Goal: Complete application form: Complete application form

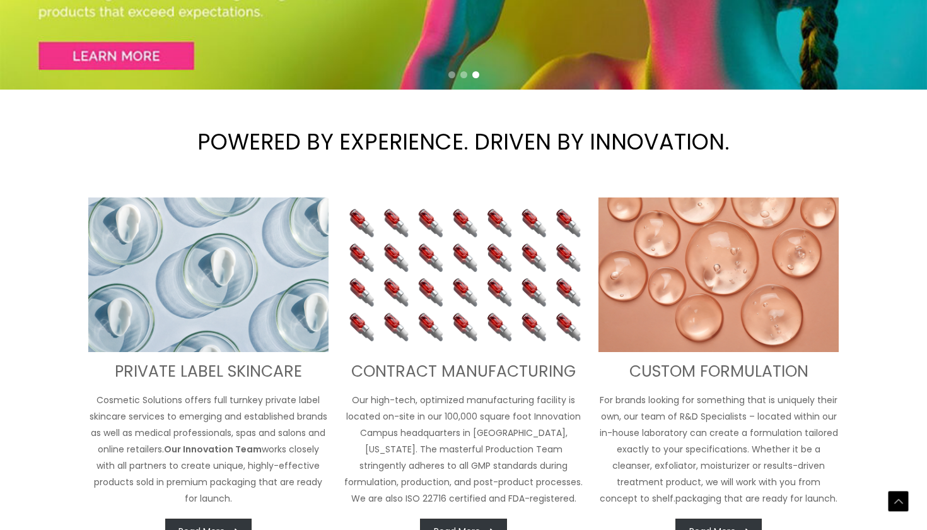
scroll to position [452, 0]
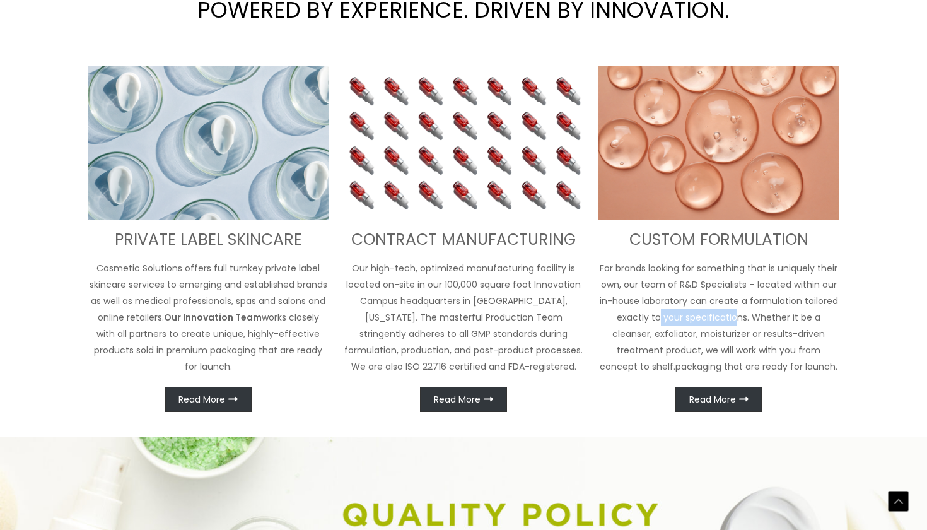
drag, startPoint x: 662, startPoint y: 322, endPoint x: 738, endPoint y: 320, distance: 75.7
click at [738, 320] on p "For brands looking for something that is uniquely their own, our team of R&D Sp…" at bounding box center [719, 317] width 240 height 115
click at [703, 344] on p "For brands looking for something that is uniquely their own, our team of R&D Sp…" at bounding box center [719, 317] width 240 height 115
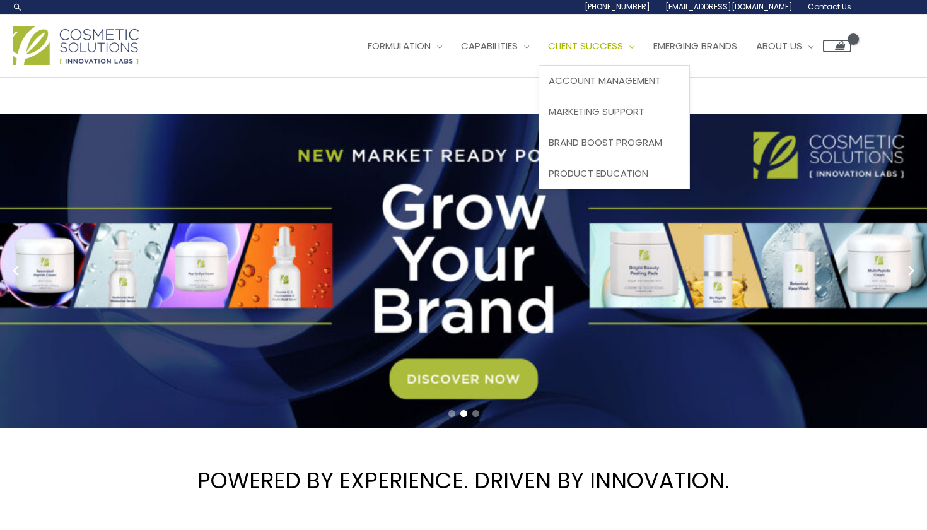
scroll to position [0, 0]
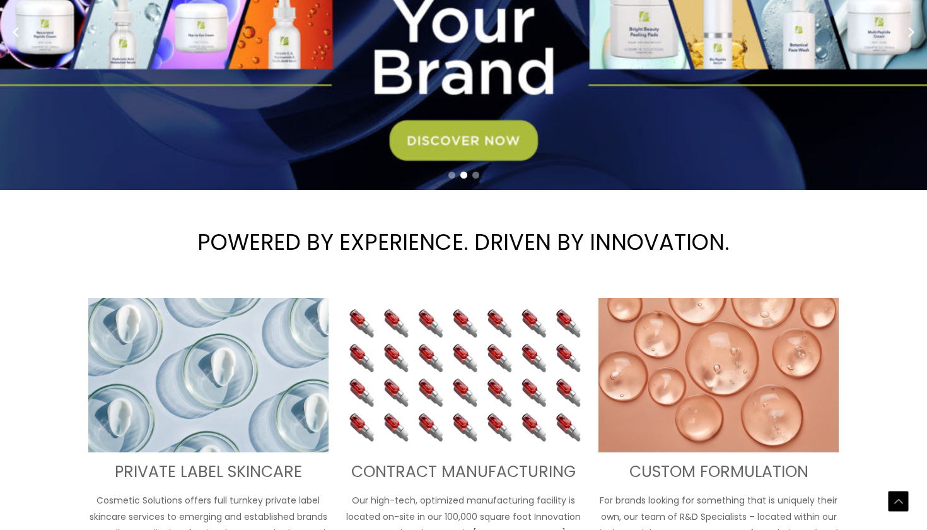
scroll to position [416, 0]
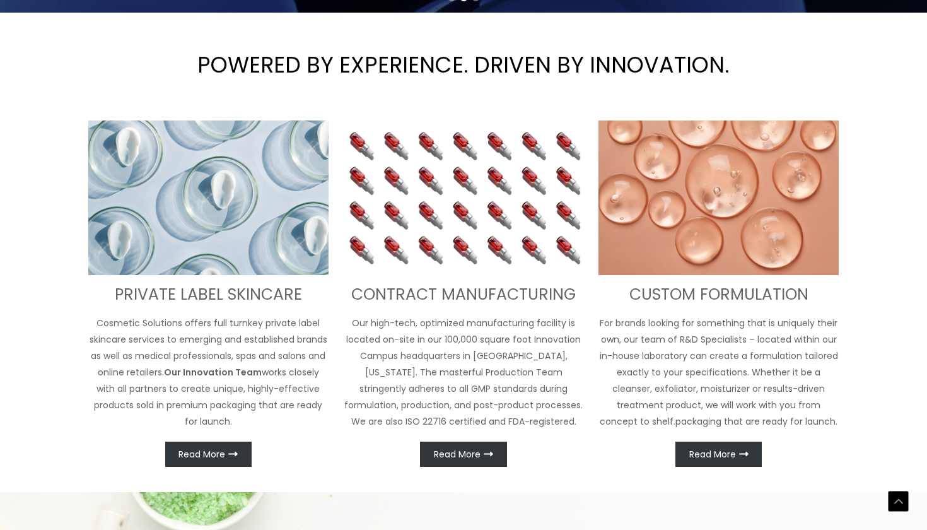
click at [194, 462] on link "Read More" at bounding box center [208, 454] width 86 height 25
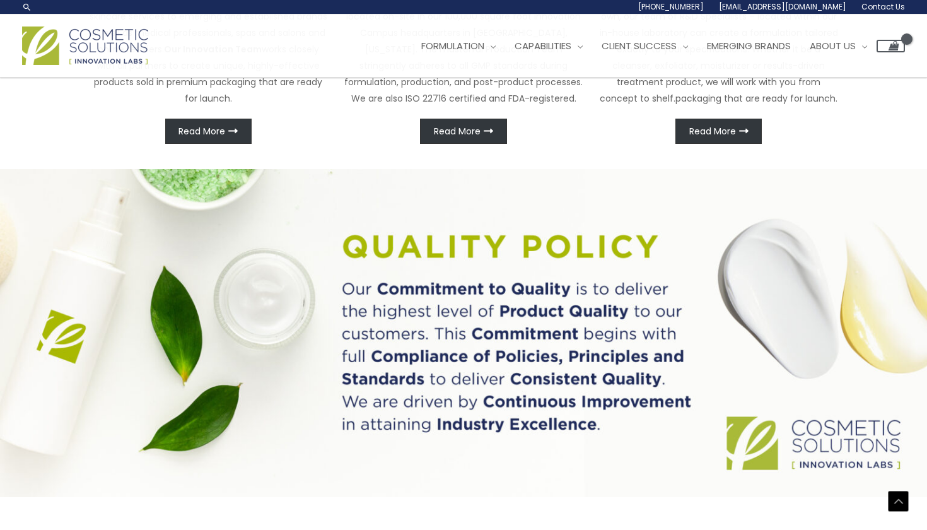
scroll to position [473, 0]
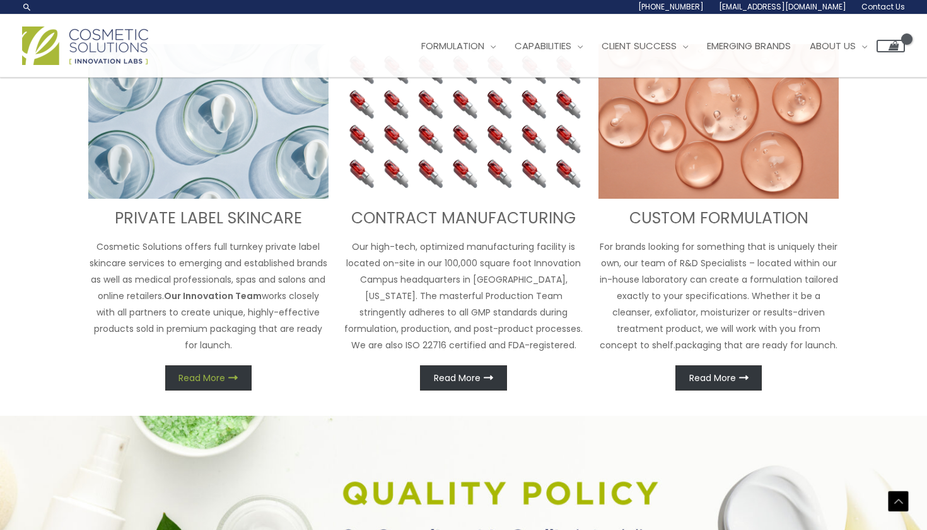
click at [199, 389] on link "Read More" at bounding box center [208, 377] width 86 height 25
click at [200, 380] on span "Read More" at bounding box center [202, 377] width 47 height 9
click at [209, 373] on span "Read More" at bounding box center [202, 377] width 47 height 9
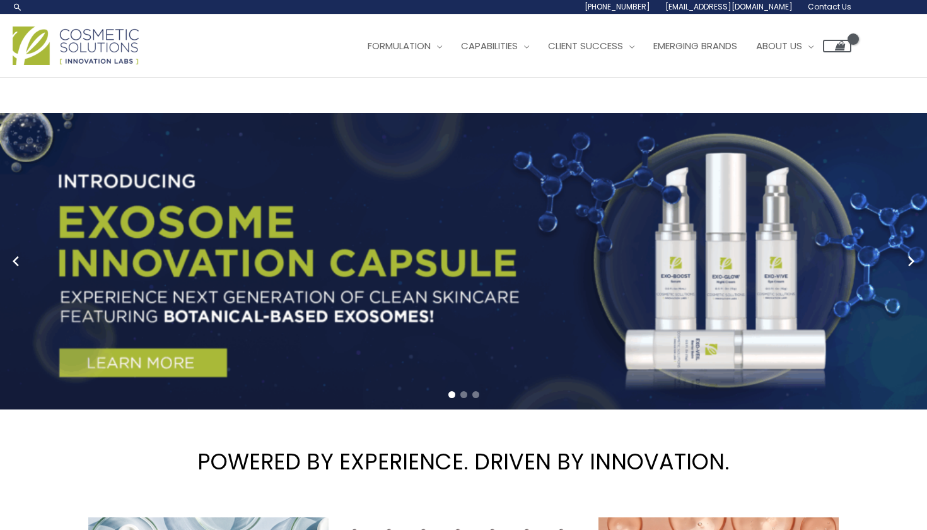
scroll to position [0, 0]
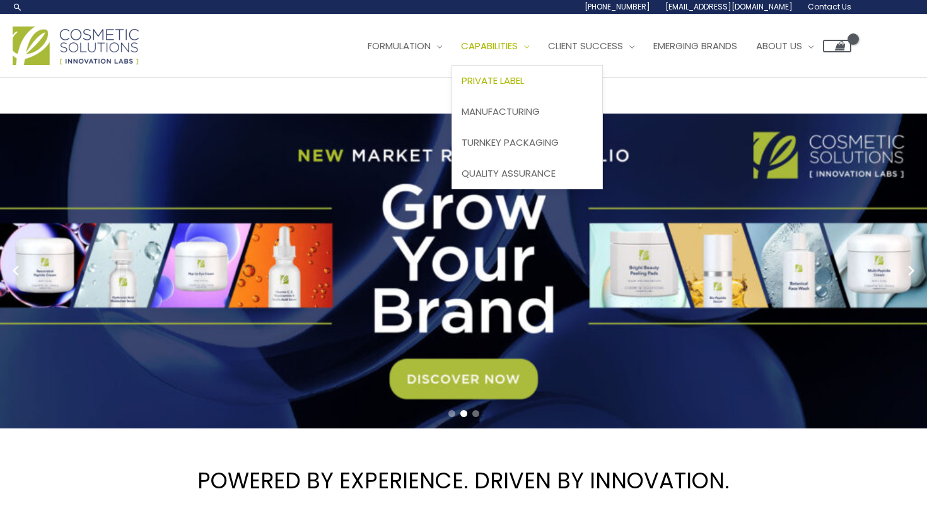
click at [511, 83] on span "Private Label" at bounding box center [493, 80] width 62 height 13
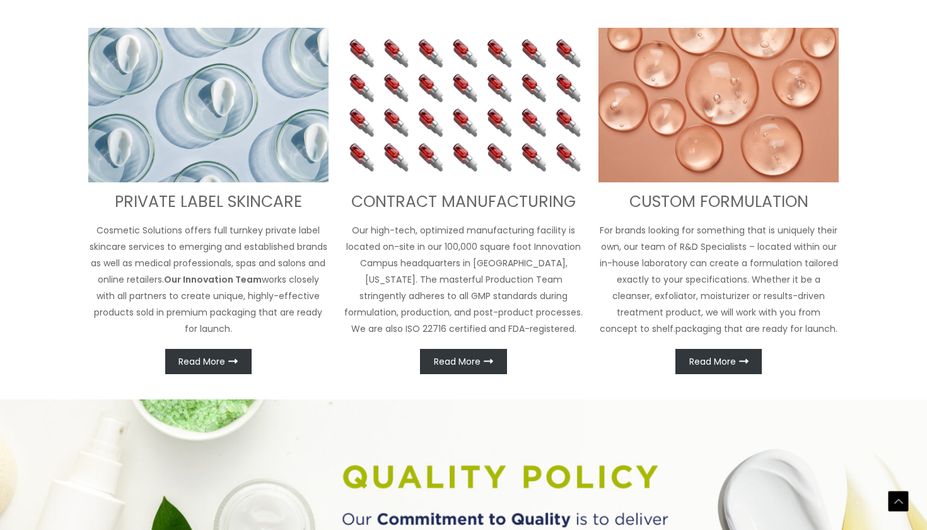
scroll to position [530, 0]
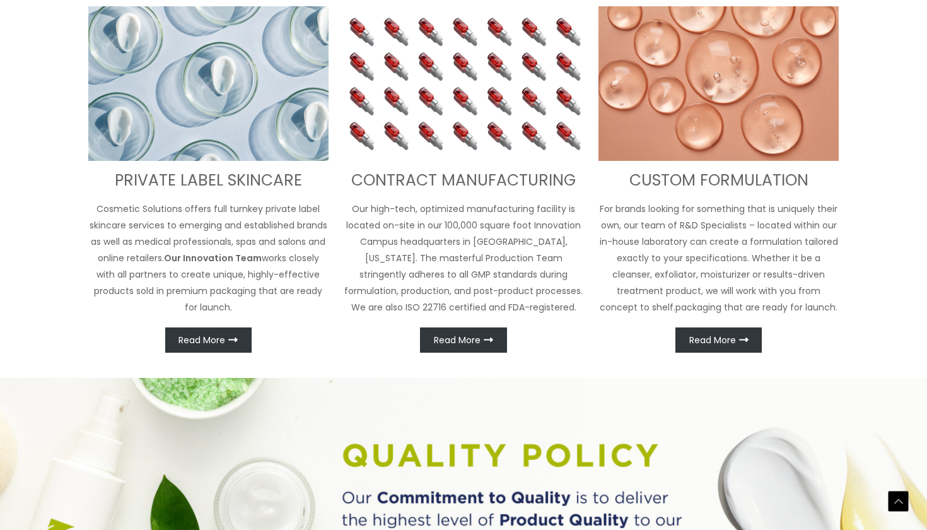
click at [723, 315] on div "CUSTOM FORMULATION For brands looking for something that is uniquely their own,…" at bounding box center [719, 179] width 240 height 346
drag, startPoint x: 717, startPoint y: 334, endPoint x: 717, endPoint y: 323, distance: 10.7
click at [717, 336] on span "Read More" at bounding box center [713, 340] width 47 height 9
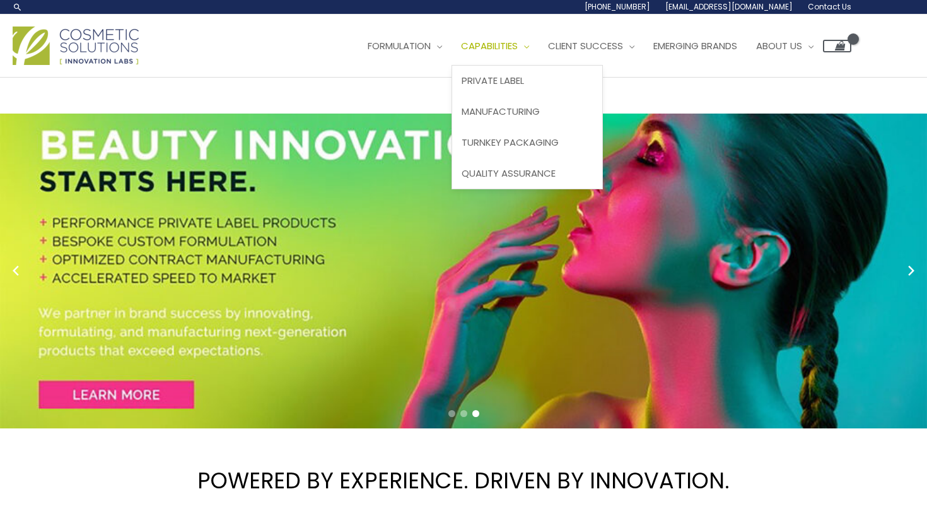
scroll to position [0, 0]
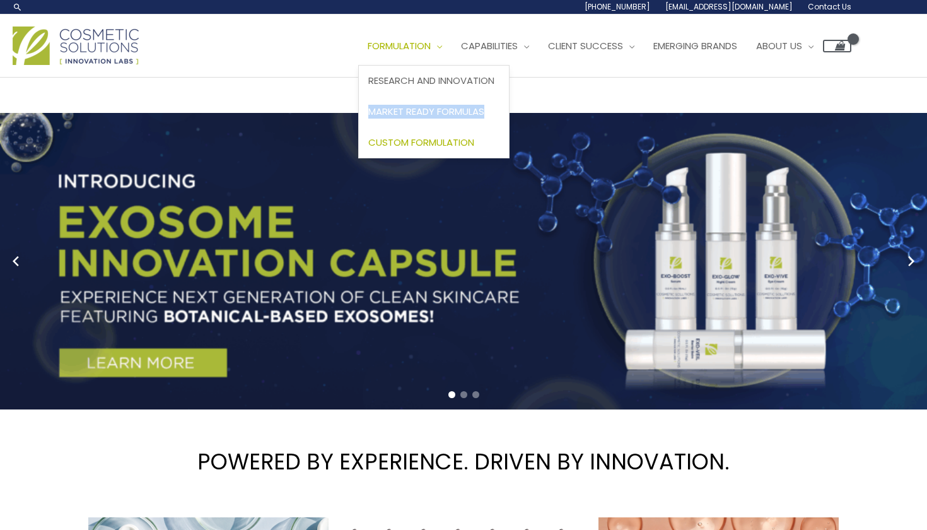
click at [459, 141] on span "Custom Formulation" at bounding box center [421, 142] width 106 height 13
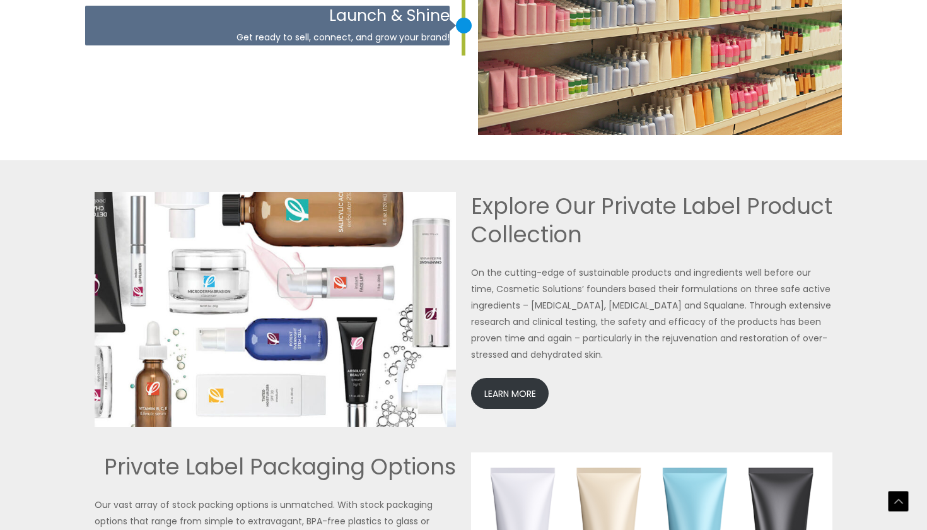
scroll to position [2650, 0]
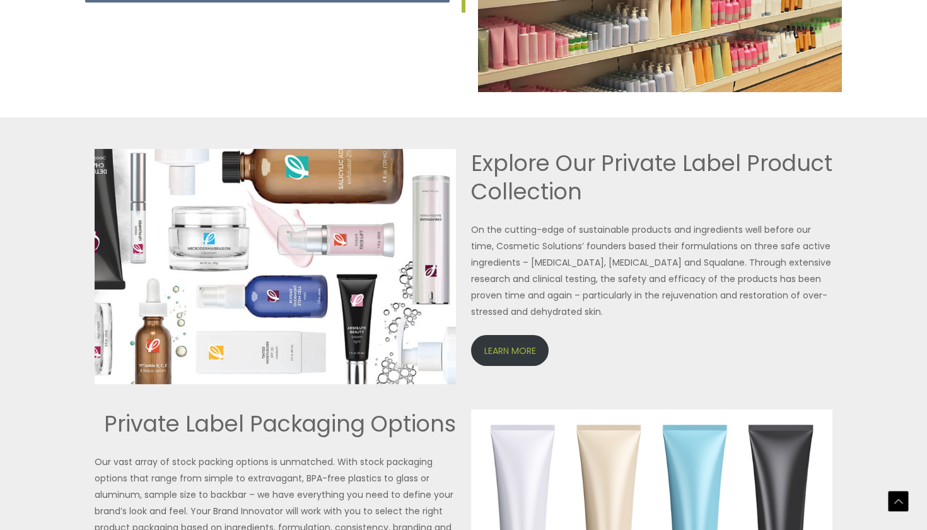
click at [497, 350] on link "LEARN MORE" at bounding box center [510, 350] width 78 height 31
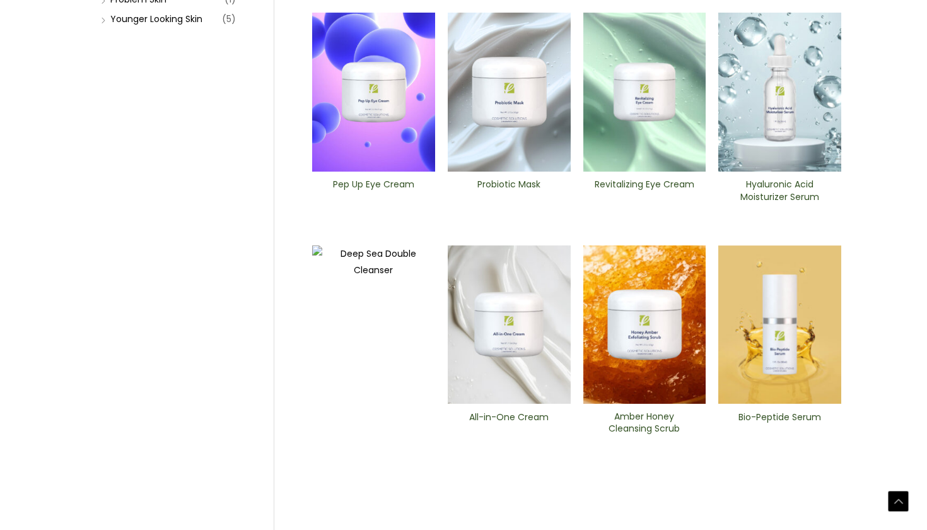
scroll to position [450, 0]
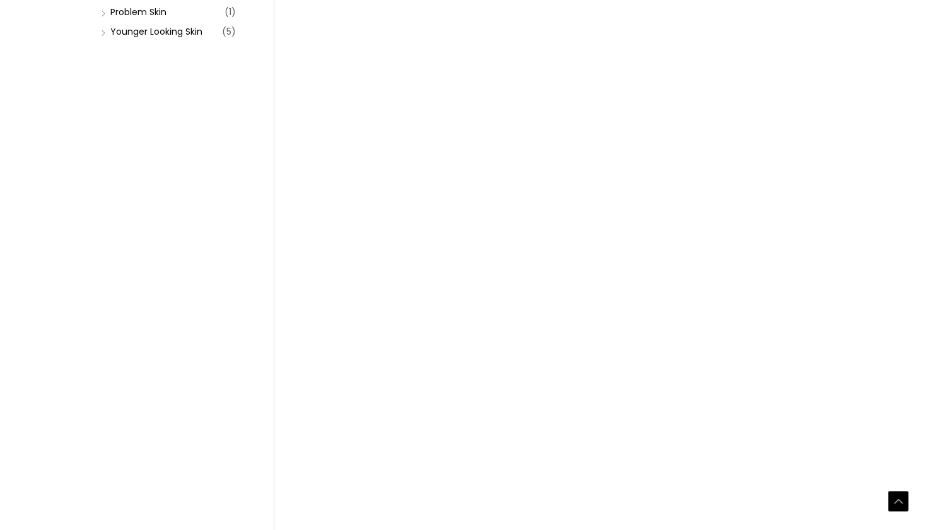
scroll to position [403, 0]
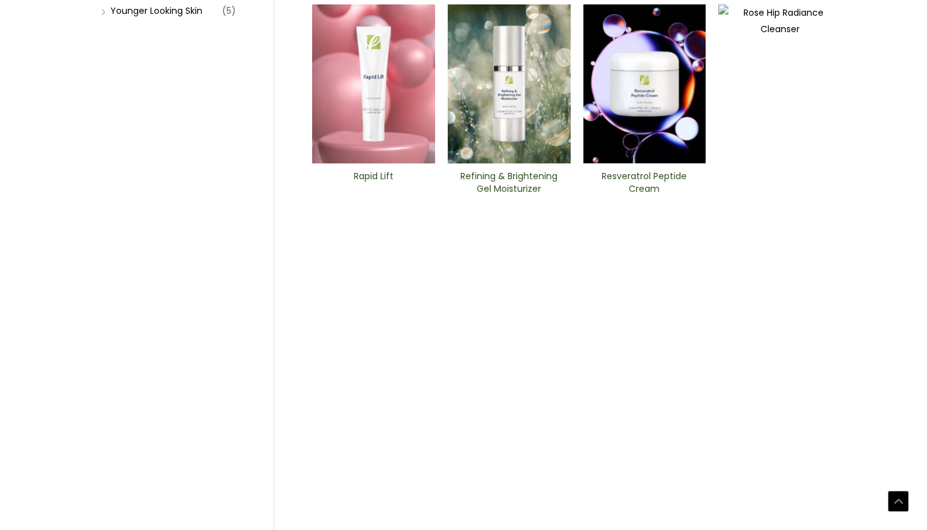
scroll to position [448, 0]
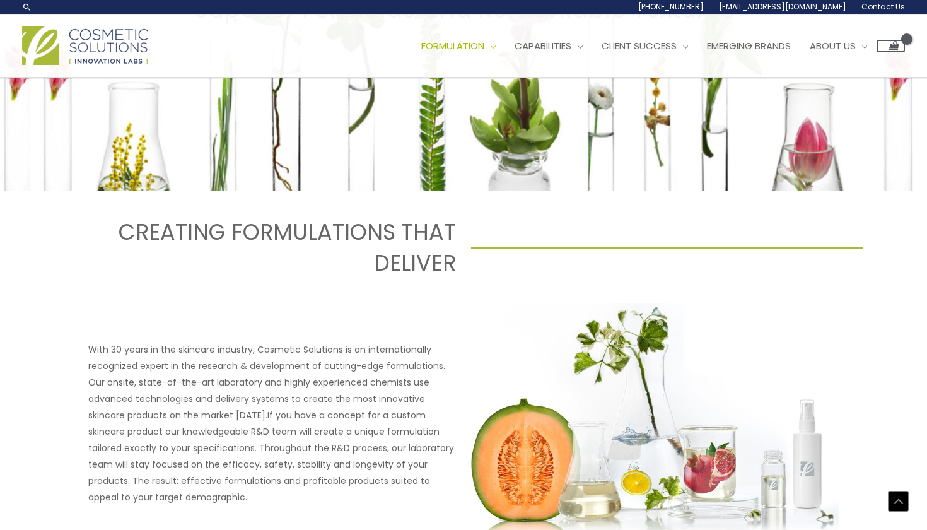
scroll to position [311, 0]
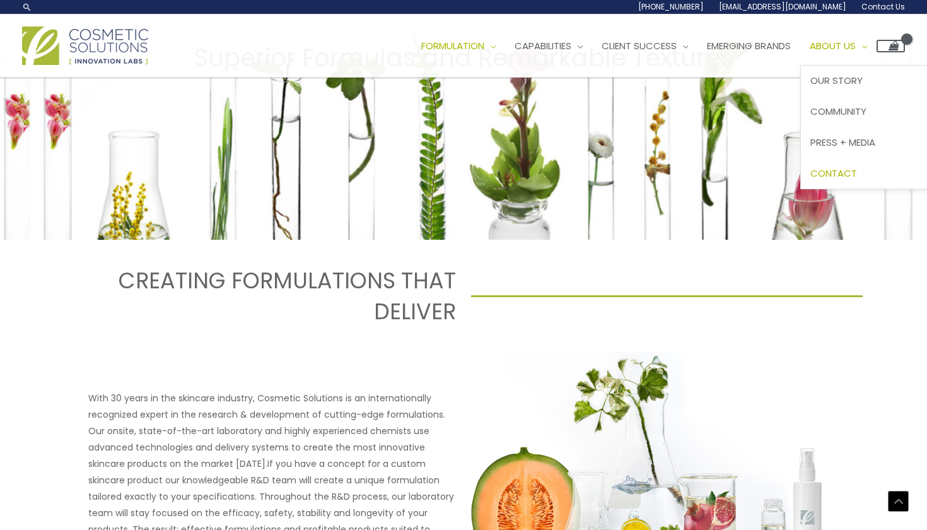
click at [857, 172] on span "Contact" at bounding box center [834, 173] width 47 height 13
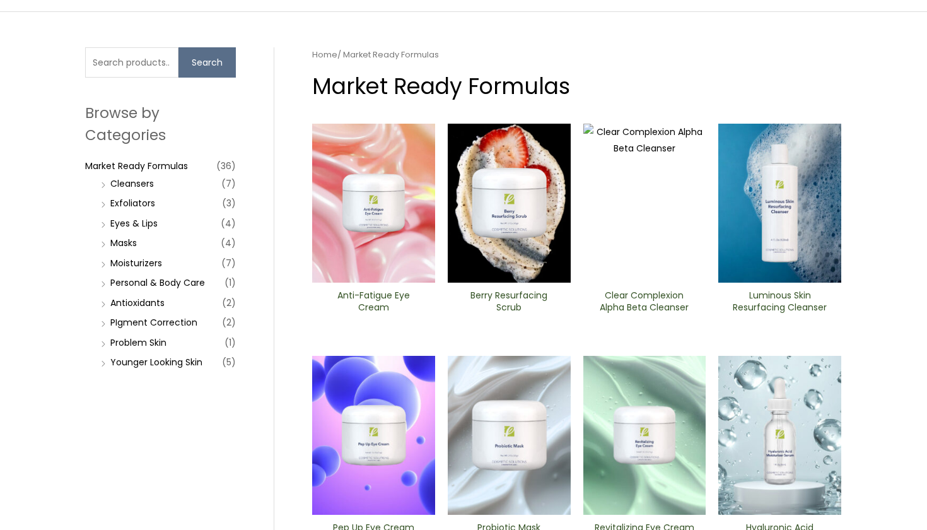
scroll to position [66, 0]
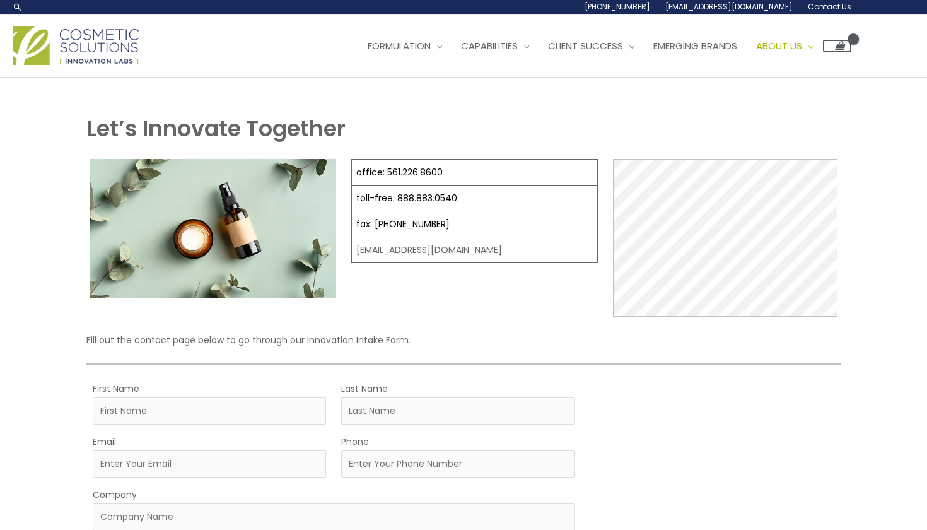
scroll to position [112, 0]
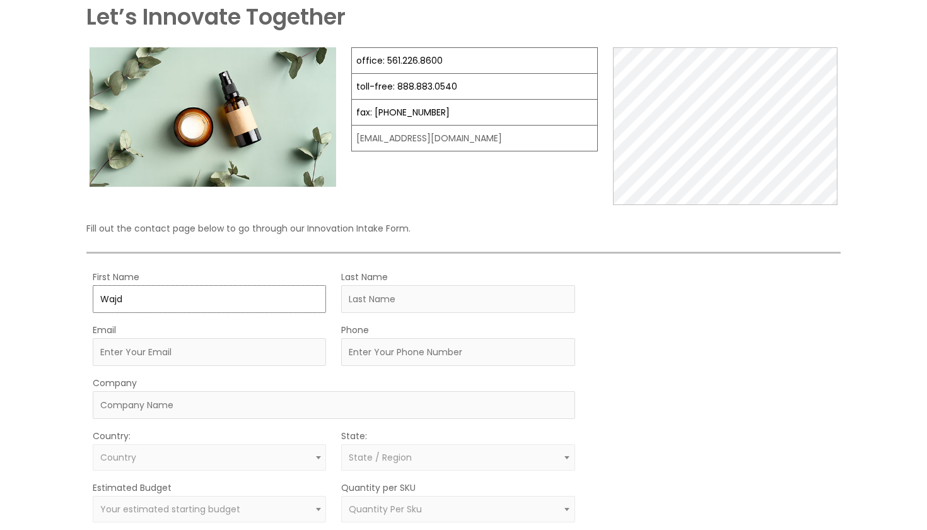
type input "Wajd"
type input "Badri"
type input "[EMAIL_ADDRESS][DOMAIN_NAME]"
type input "00962799090601"
type input "Anat"
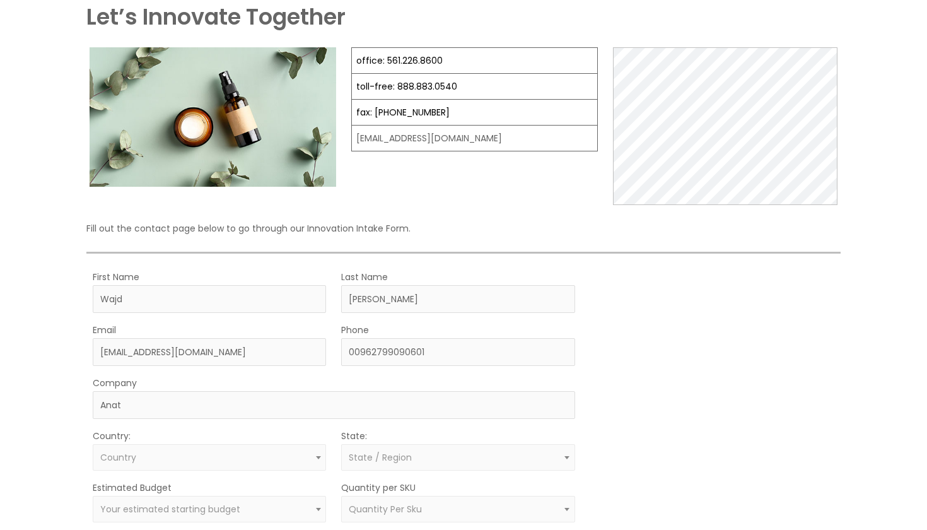
click at [165, 467] on span "Country" at bounding box center [209, 457] width 233 height 26
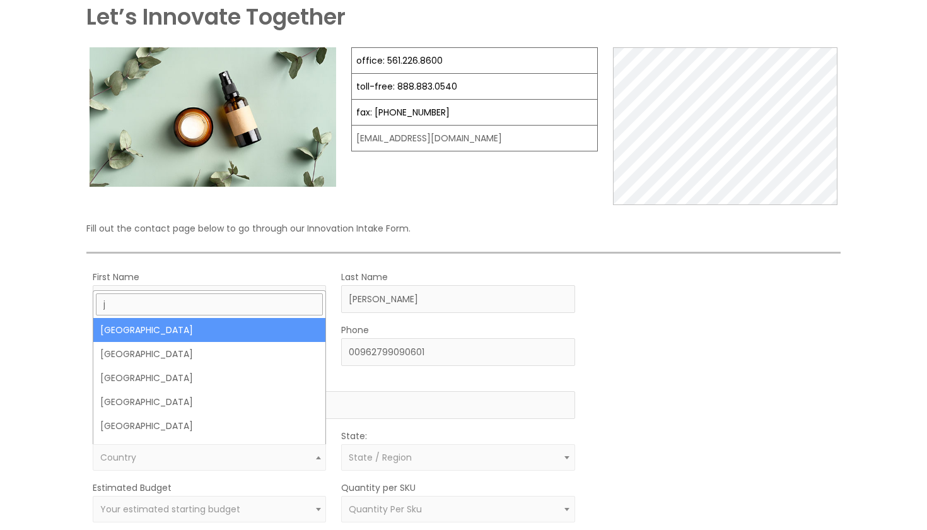
type input "jo"
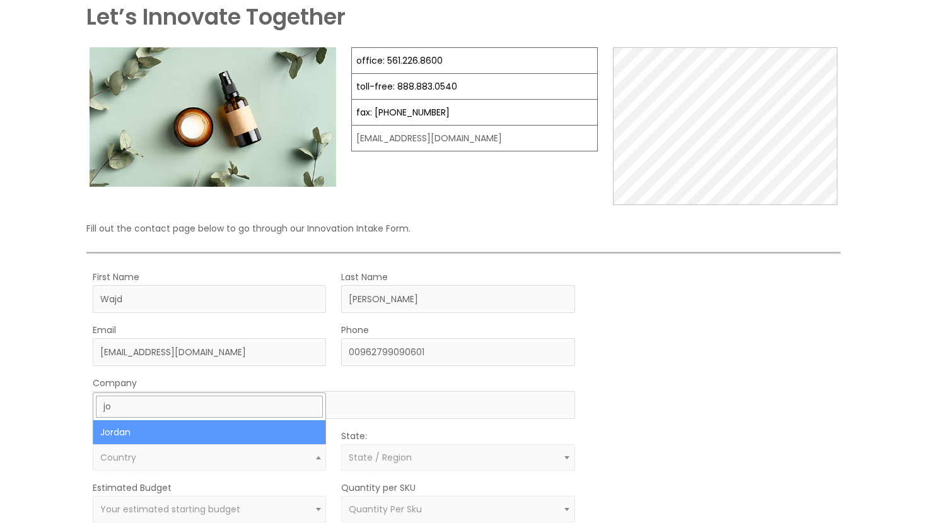
select select "Jordan"
select select
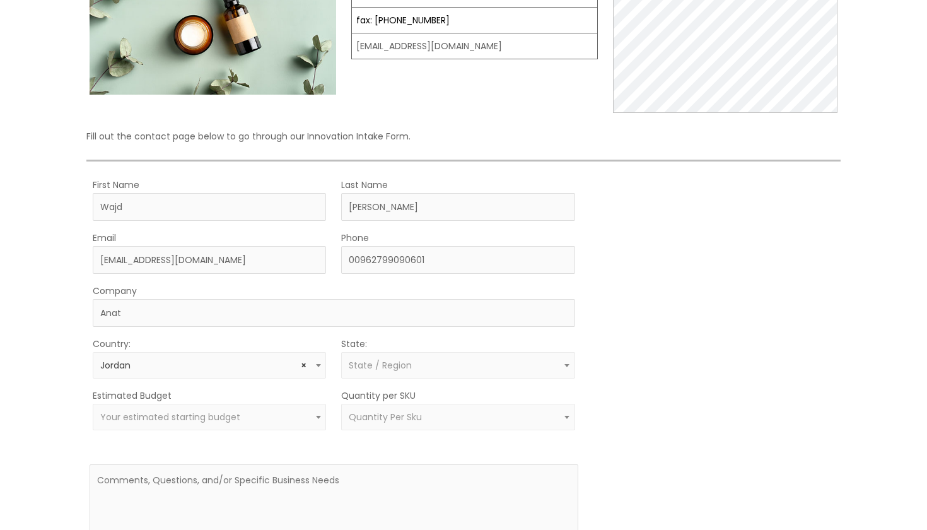
scroll to position [236, 0]
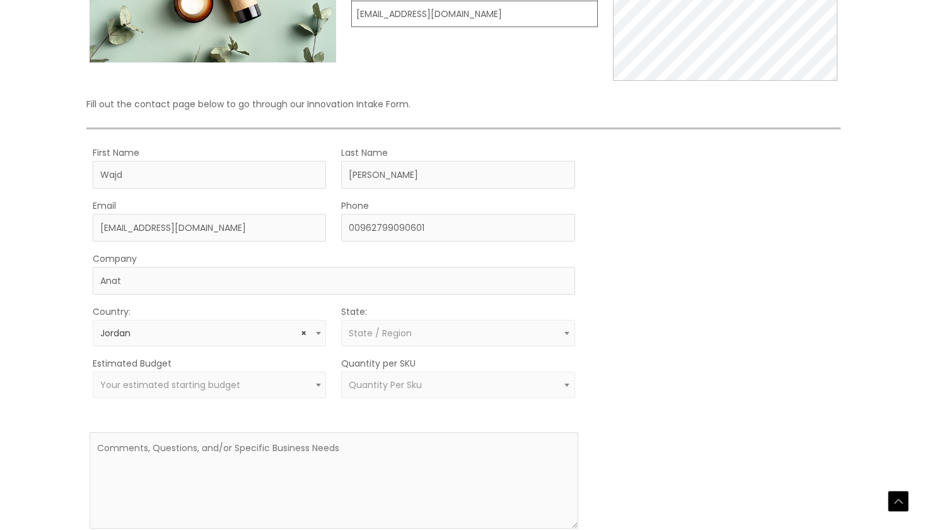
click at [381, 338] on span "State / Region" at bounding box center [380, 333] width 63 height 13
click at [51, 409] on div "Let’s Innovate Together office: 561.226.8600 toll-free: 888.883.0540 fax: 561.2…" at bounding box center [463, 225] width 927 height 767
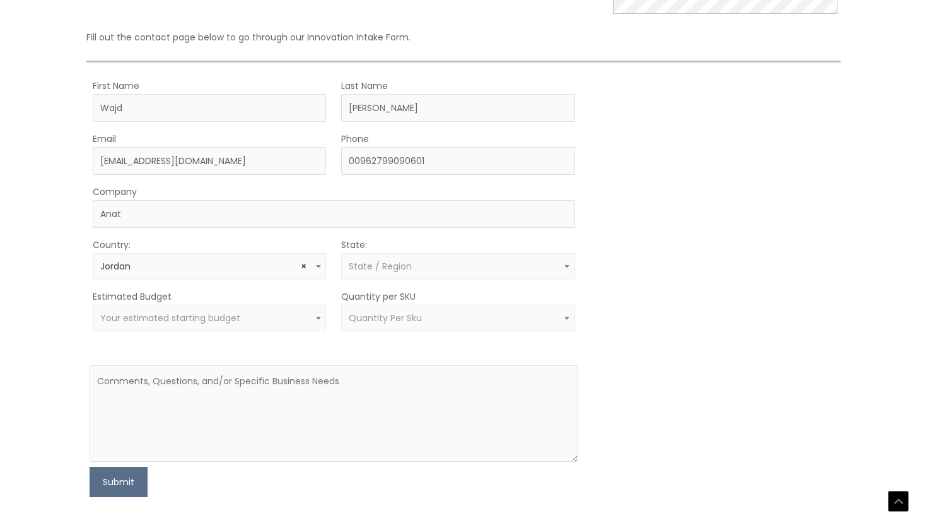
scroll to position [373, 0]
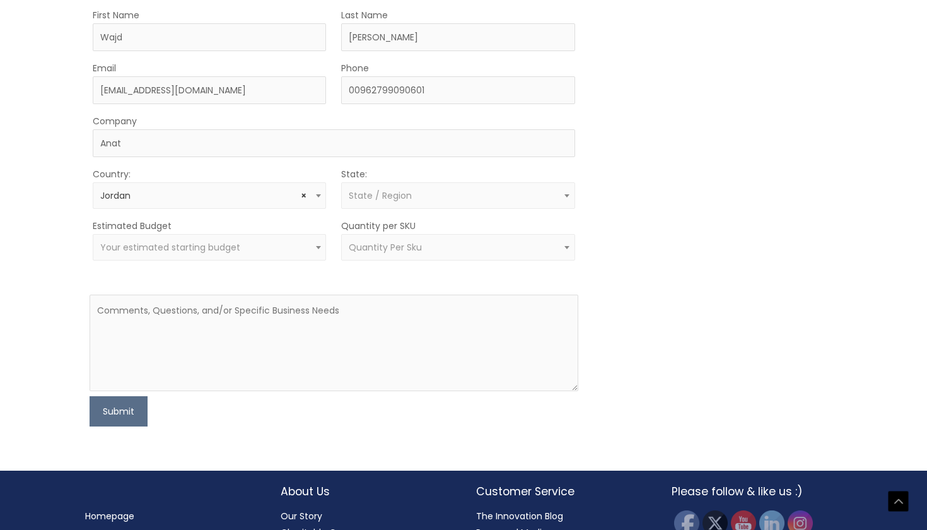
click at [197, 245] on span "Your estimated starting budget" at bounding box center [170, 247] width 140 height 13
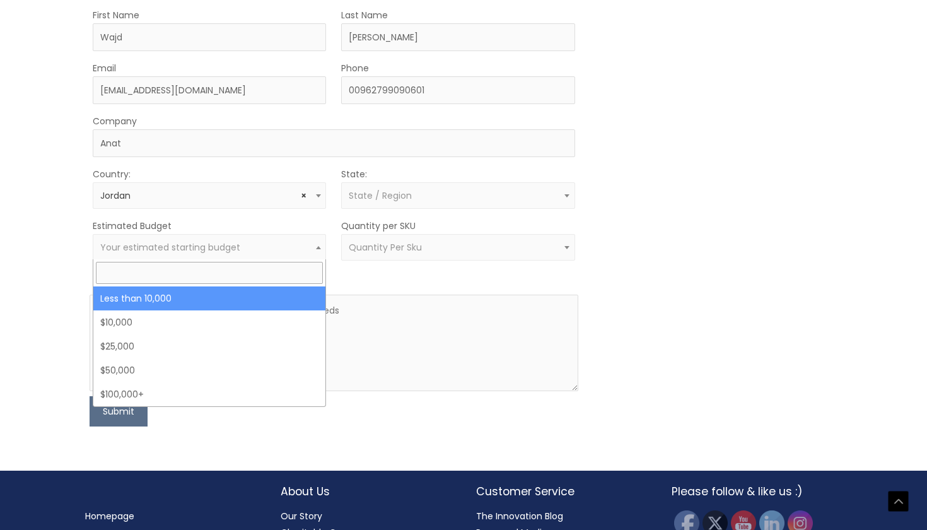
select select "-10000"
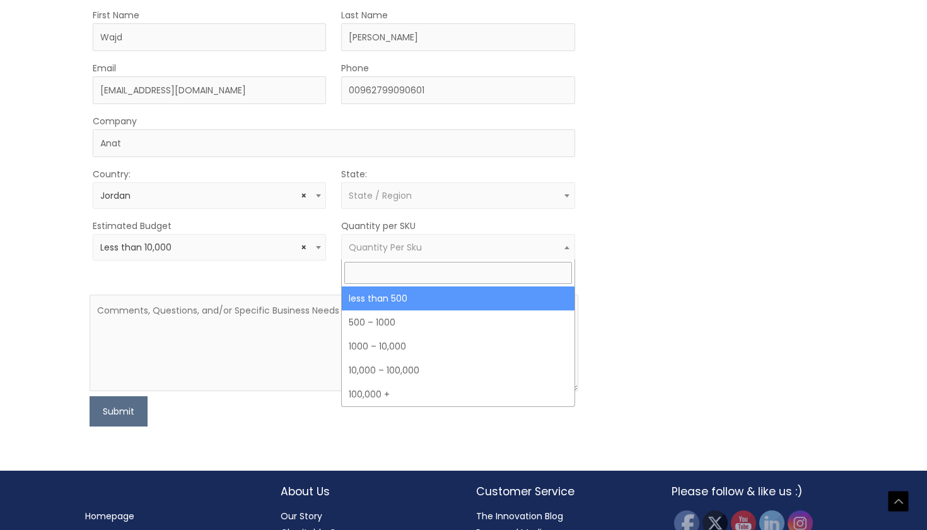
click at [414, 242] on span "Quantity Per Sku" at bounding box center [385, 247] width 73 height 13
select select "3"
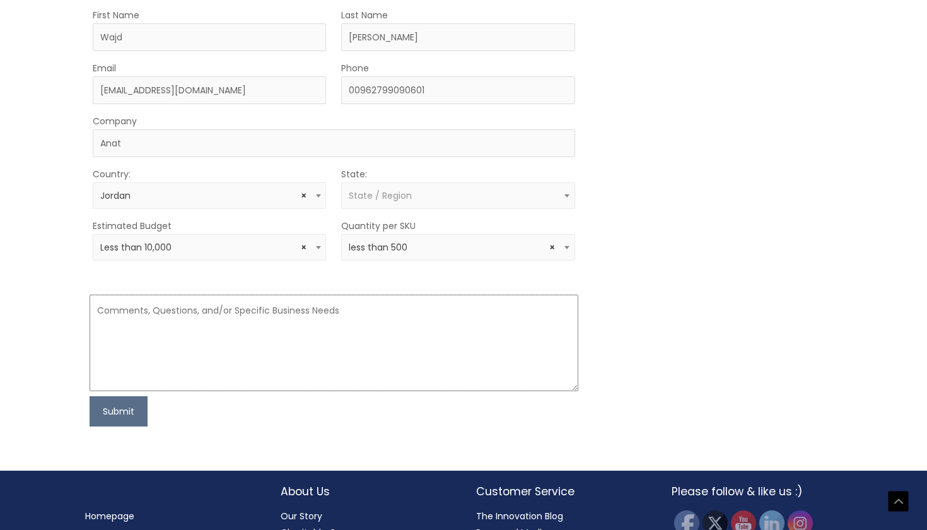
click at [403, 307] on textarea at bounding box center [334, 343] width 488 height 97
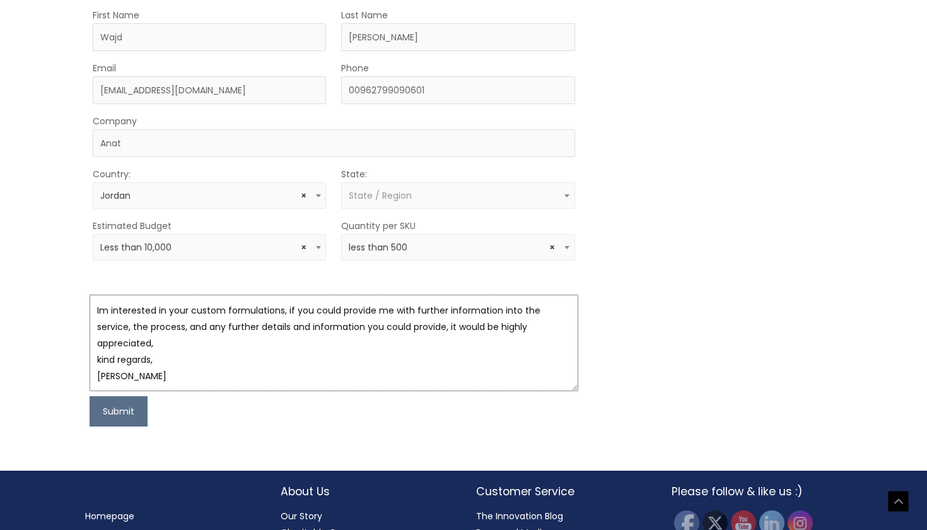
click at [152, 324] on textarea "Im interested in your custom formulations, if you could provide me with further…" at bounding box center [334, 343] width 488 height 97
type textarea "Im interested in your custom formulations, if you could provide me with further…"
click at [132, 411] on button "Submit" at bounding box center [119, 411] width 58 height 30
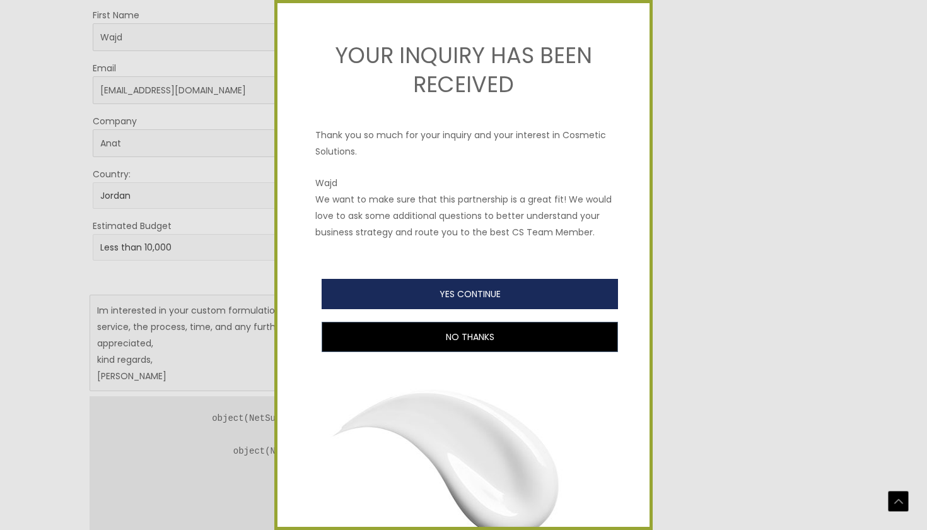
click at [522, 297] on button "YES CONTINUE" at bounding box center [470, 294] width 297 height 30
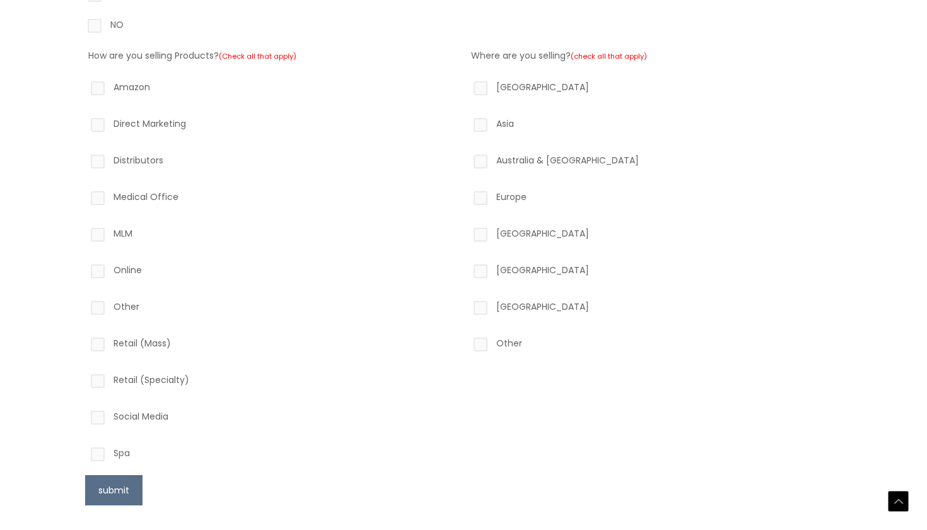
scroll to position [423, 0]
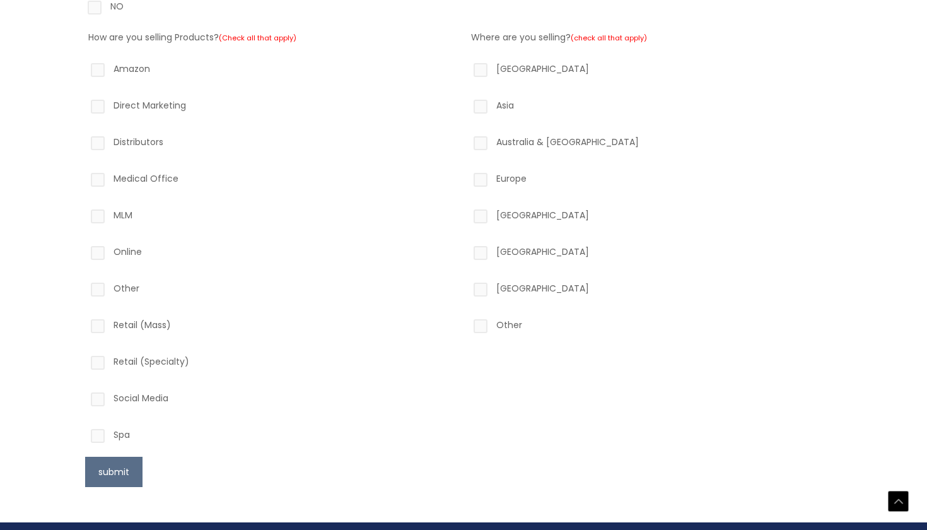
click at [163, 365] on label "Retail (Specialty)" at bounding box center [272, 363] width 368 height 21
click at [84, 361] on input "Retail (Specialty)" at bounding box center [80, 357] width 8 height 8
checkbox input "true"
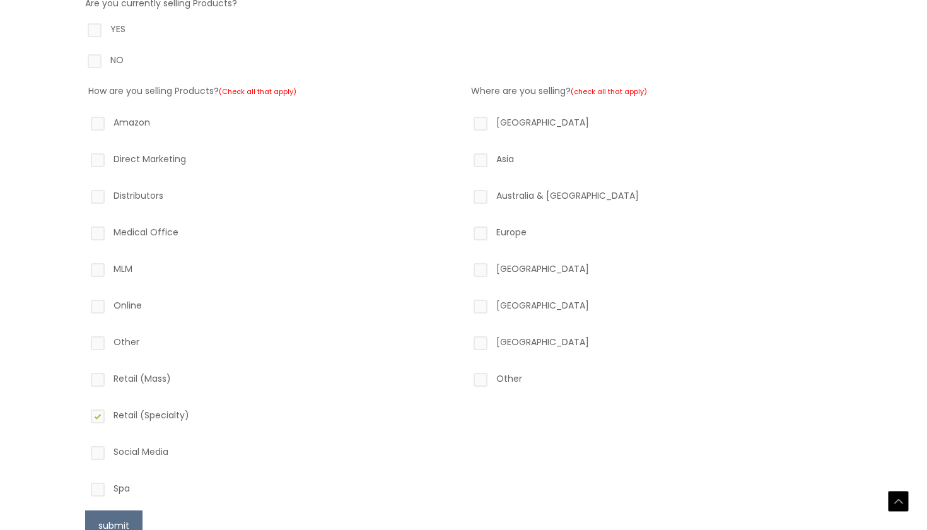
scroll to position [382, 0]
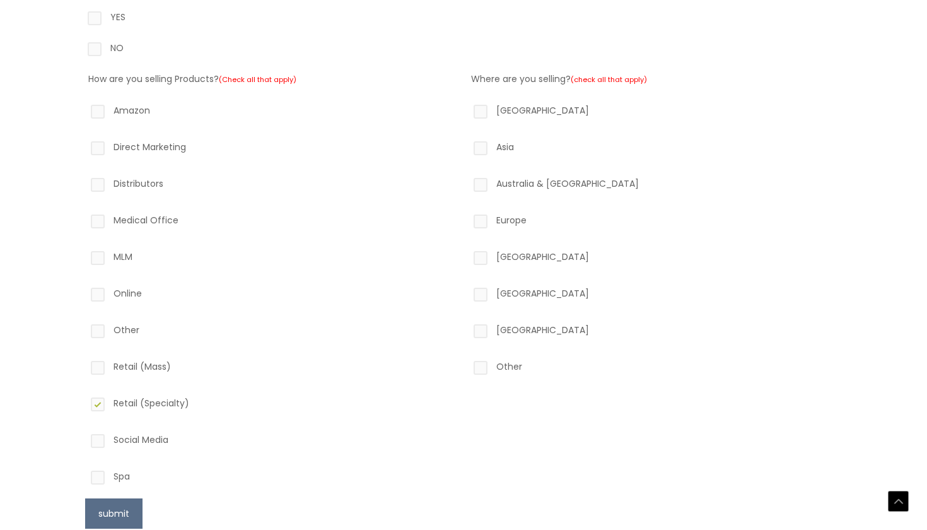
click at [125, 292] on label "Online" at bounding box center [272, 295] width 368 height 21
click at [84, 292] on input "Online" at bounding box center [80, 289] width 8 height 8
checkbox input "true"
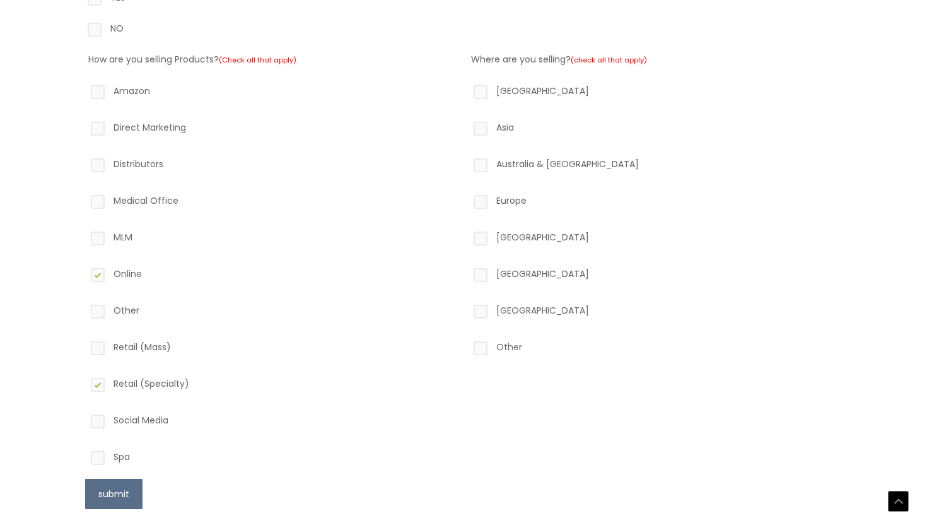
scroll to position [403, 0]
click at [148, 417] on label "Social Media" at bounding box center [272, 420] width 368 height 21
click at [84, 417] on input "Social Media" at bounding box center [80, 414] width 8 height 8
checkbox input "true"
click at [532, 310] on label "Middle East" at bounding box center [655, 310] width 368 height 21
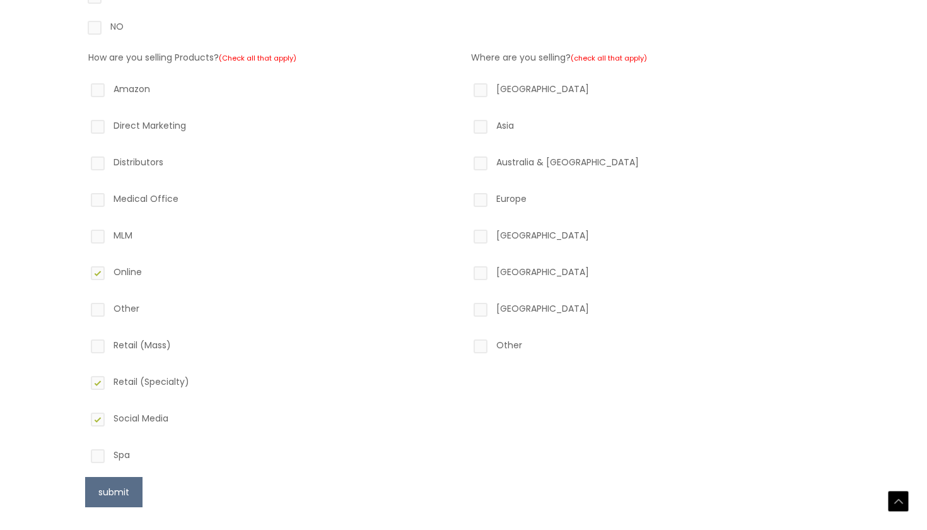
click at [467, 309] on input "Middle East" at bounding box center [463, 304] width 8 height 8
checkbox input "true"
click at [512, 199] on label "Europe" at bounding box center [655, 201] width 368 height 21
click at [467, 199] on input "Europe" at bounding box center [463, 195] width 8 height 8
checkbox input "true"
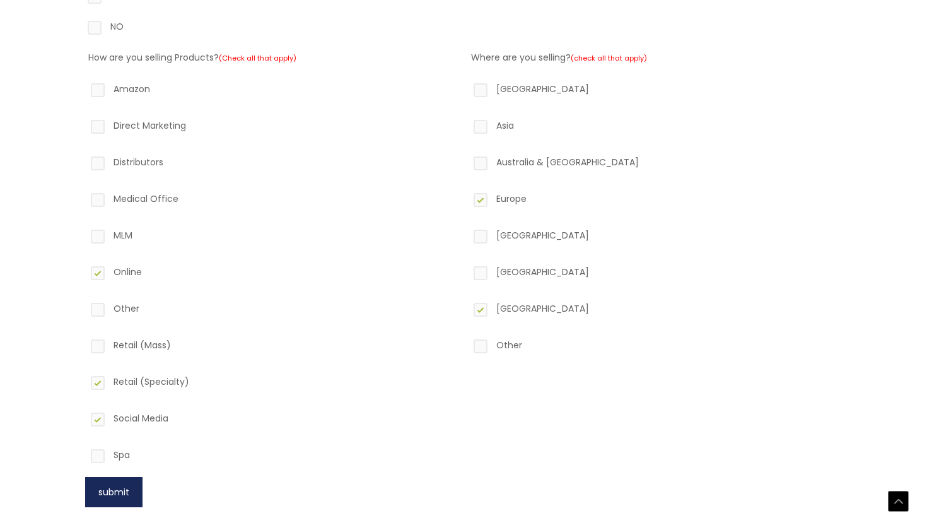
click at [118, 494] on button "submit" at bounding box center [113, 492] width 57 height 30
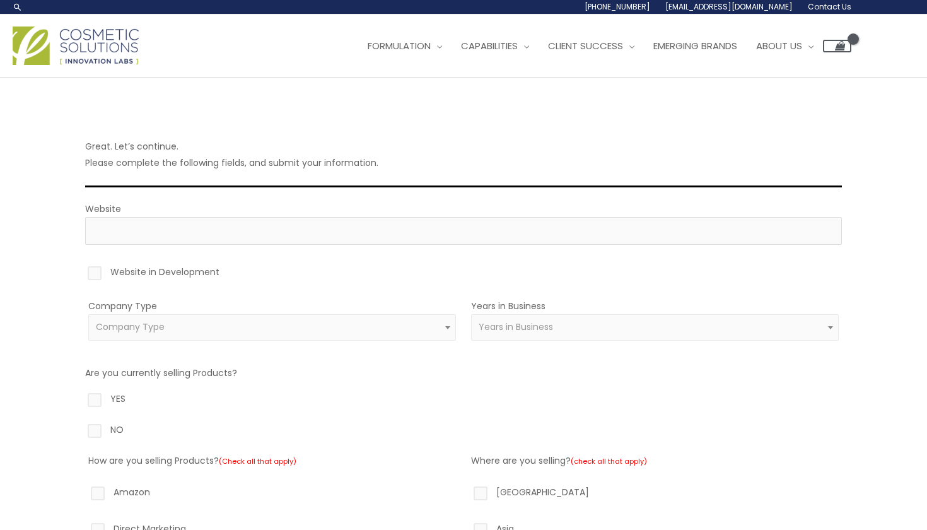
click at [123, 279] on label "Website in Development" at bounding box center [463, 274] width 757 height 21
click at [81, 272] on input "Website in Development" at bounding box center [77, 268] width 8 height 8
checkbox input "true"
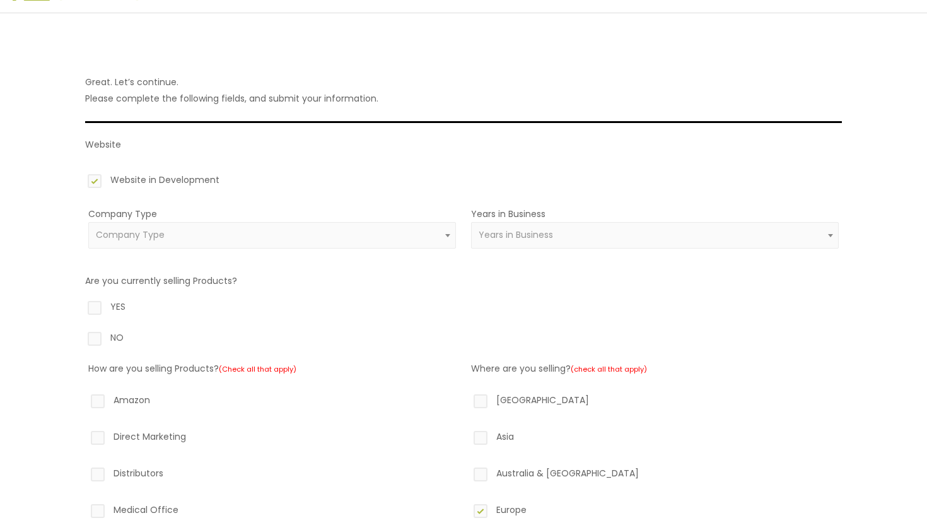
scroll to position [66, 0]
click at [215, 218] on div "Company Type Amazon Reseller Brand (Established) Brand (Startup) Celebrity/Soci…" at bounding box center [272, 233] width 368 height 58
click at [207, 236] on span "Company Type" at bounding box center [272, 234] width 353 height 12
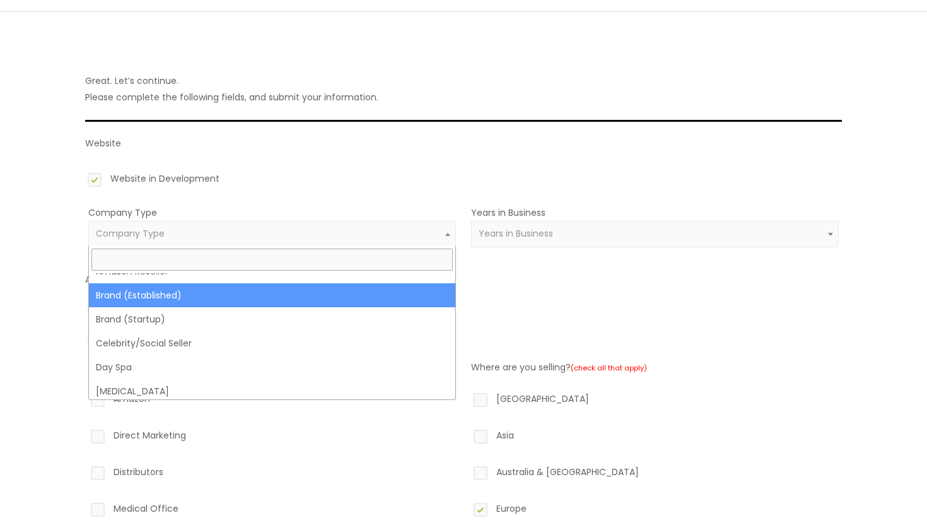
scroll to position [16, 0]
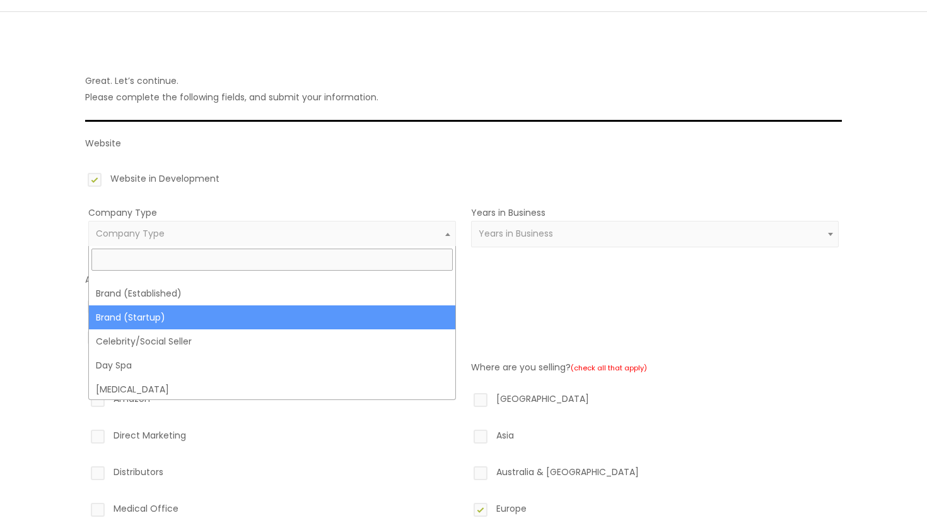
select select "39"
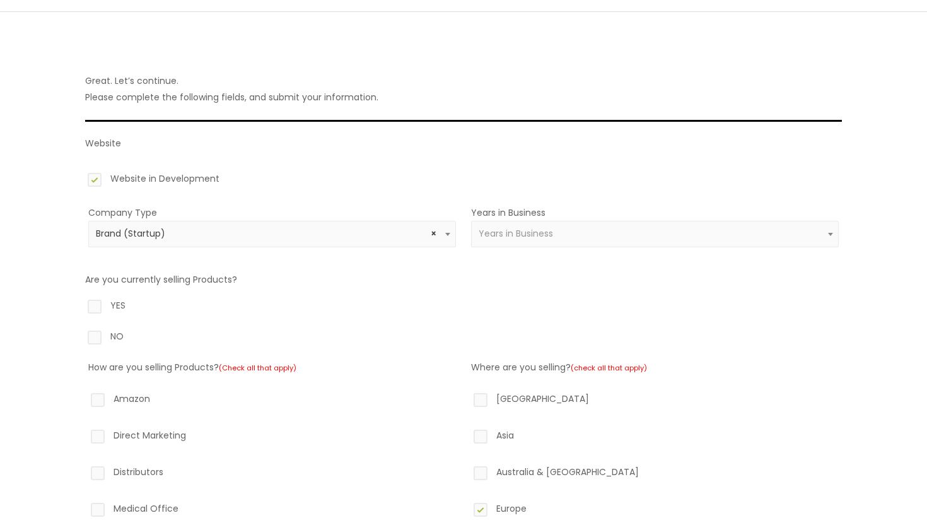
click at [569, 234] on span "Years in Business" at bounding box center [655, 234] width 353 height 12
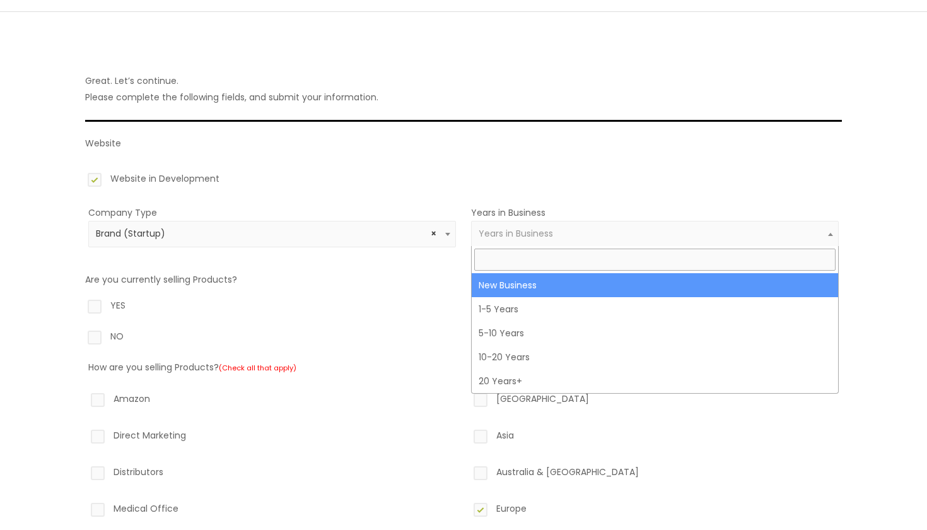
select select "1"
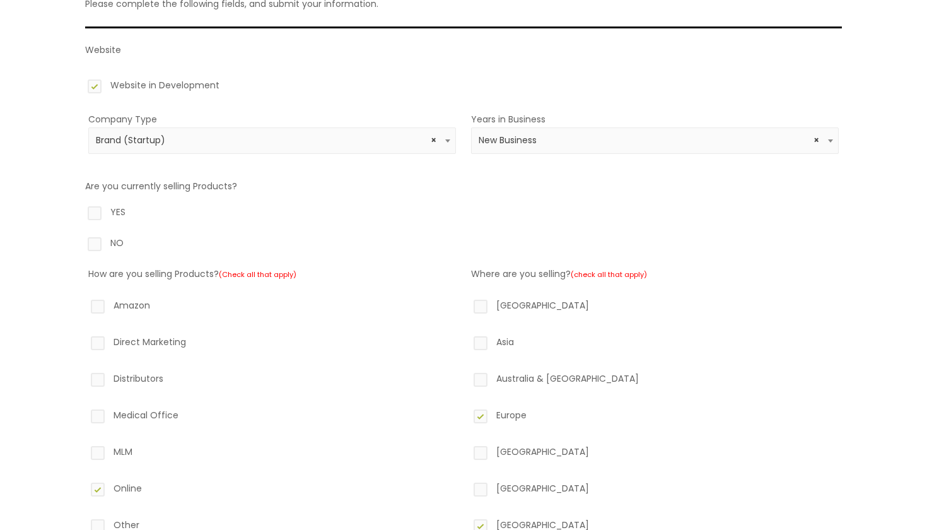
scroll to position [160, 0]
click at [97, 243] on label "NO" at bounding box center [463, 244] width 757 height 21
click at [81, 242] on input "NO" at bounding box center [77, 238] width 8 height 8
radio input "true"
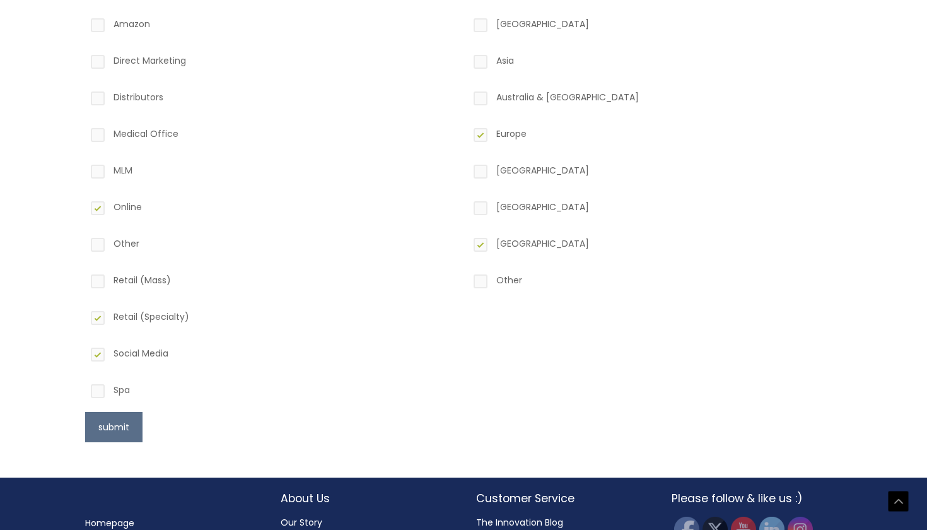
scroll to position [490, 0]
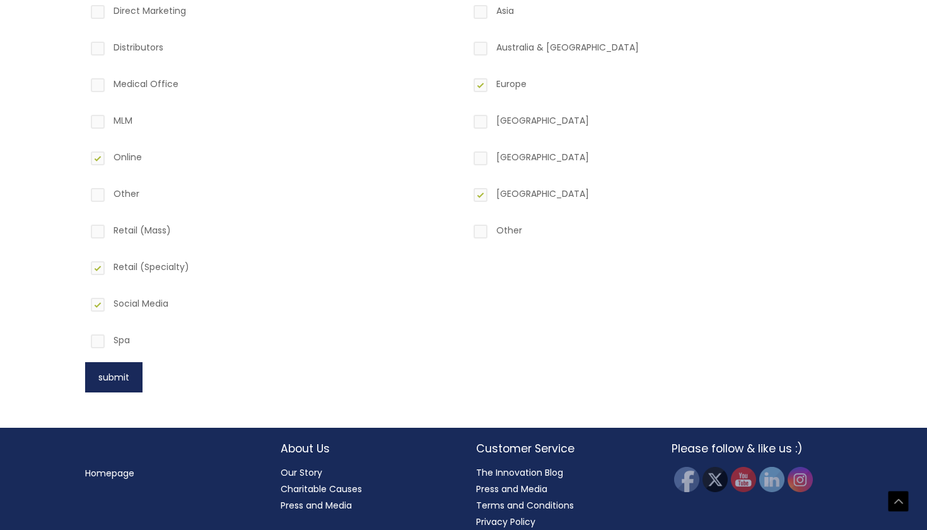
click at [108, 365] on button "submit" at bounding box center [113, 377] width 57 height 30
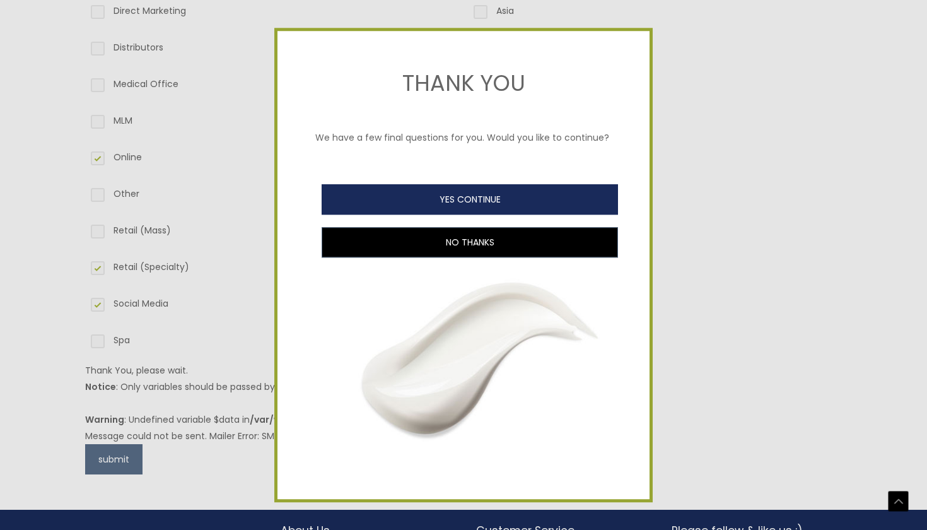
click at [584, 206] on button "YES CONTINUE" at bounding box center [470, 199] width 297 height 30
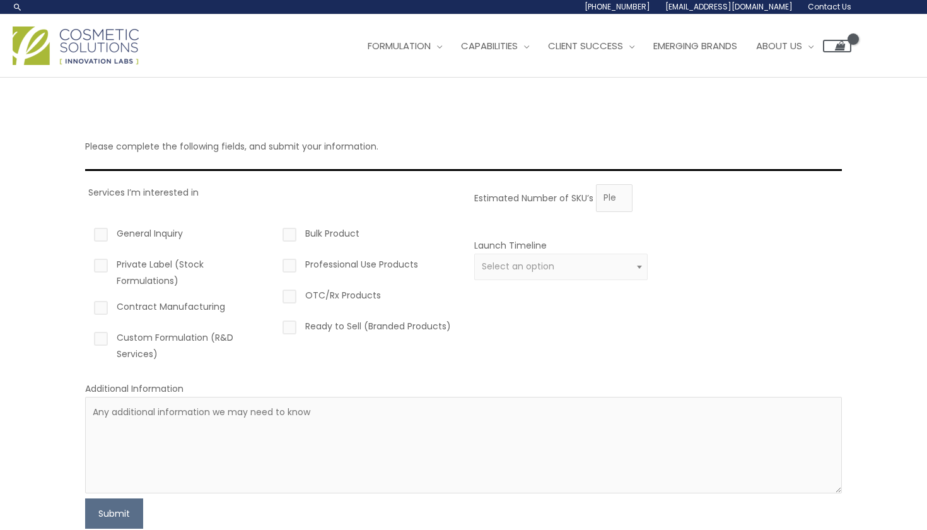
click at [99, 233] on label "General Inquiry" at bounding box center [177, 235] width 173 height 21
click at [87, 233] on input "General Inquiry" at bounding box center [83, 229] width 8 height 8
checkbox input "true"
click at [104, 263] on label "Private Label (Stock Formulations)" at bounding box center [177, 272] width 173 height 33
click at [87, 263] on input "Private Label (Stock Formulations)" at bounding box center [83, 260] width 8 height 8
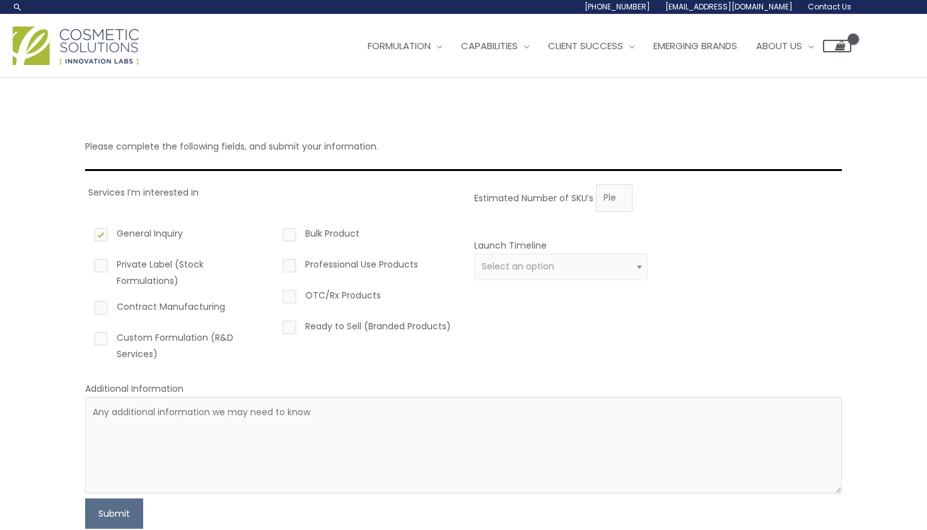
checkbox input "true"
click at [100, 337] on label "Custom Formulation (R&D Services)" at bounding box center [177, 345] width 173 height 33
click at [87, 337] on input "Custom Formulation (R&D Services)" at bounding box center [83, 333] width 8 height 8
checkbox input "true"
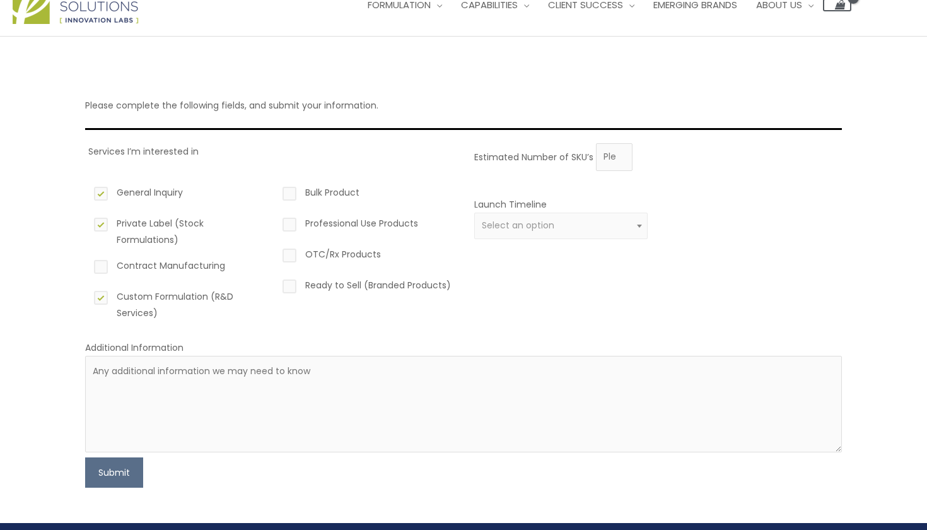
scroll to position [42, 0]
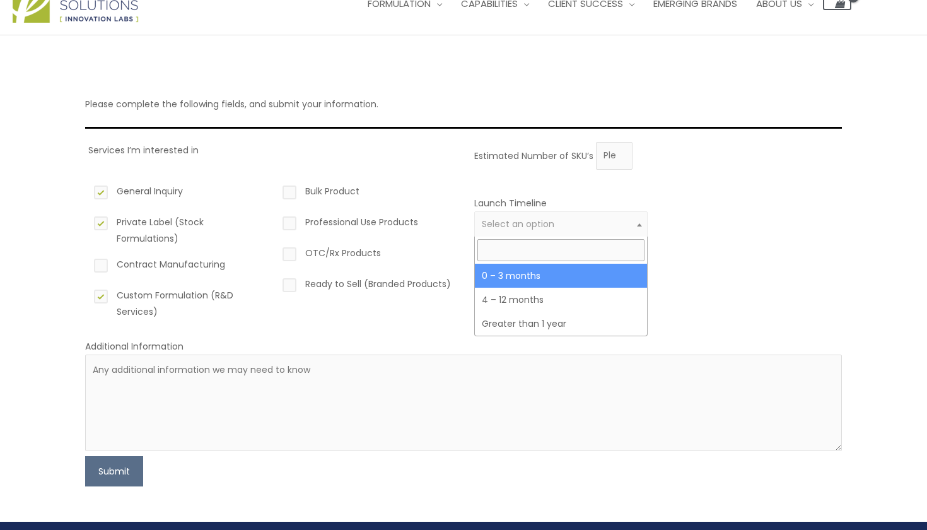
click at [548, 233] on span "Select an option" at bounding box center [560, 224] width 173 height 26
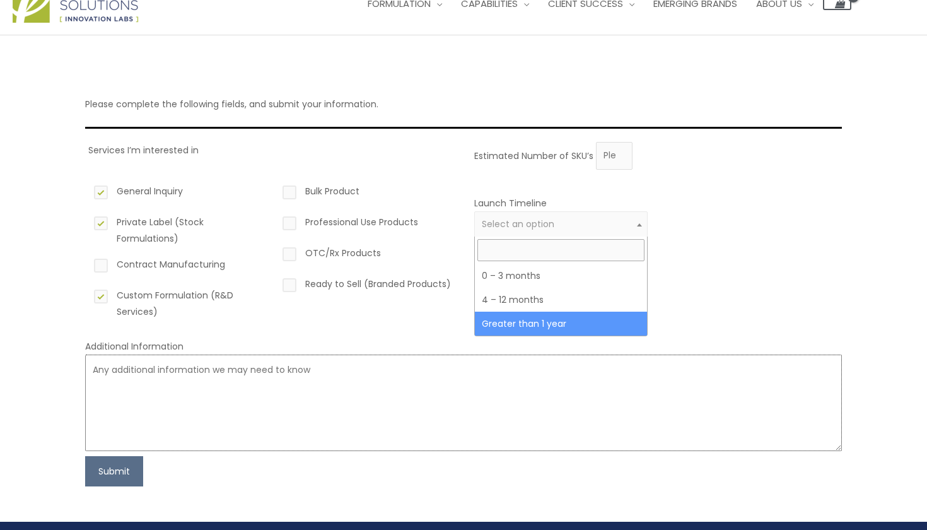
click at [501, 400] on textarea at bounding box center [463, 403] width 757 height 97
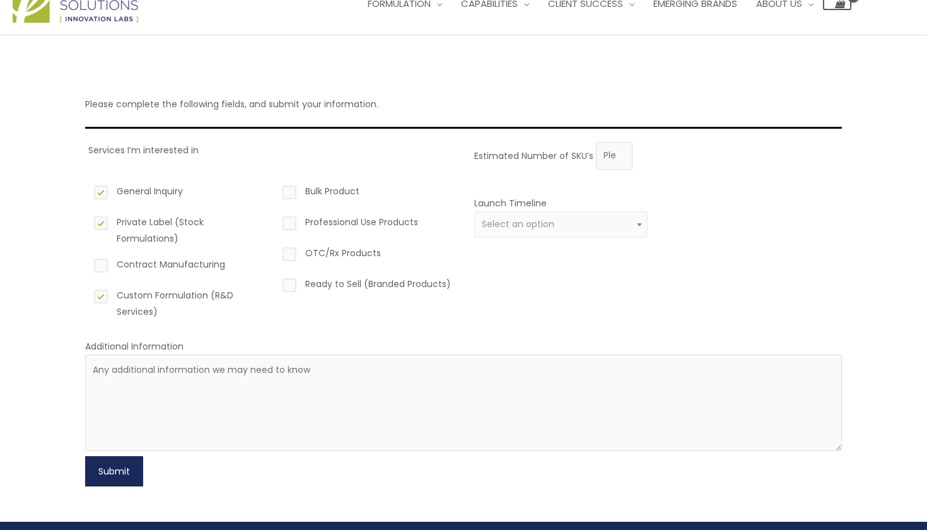
click at [130, 471] on button "Submit" at bounding box center [114, 471] width 58 height 30
click at [621, 160] on input "0" at bounding box center [614, 156] width 37 height 28
type input "1"
click at [621, 150] on input "1" at bounding box center [614, 156] width 37 height 28
click at [609, 155] on input "1" at bounding box center [614, 156] width 37 height 28
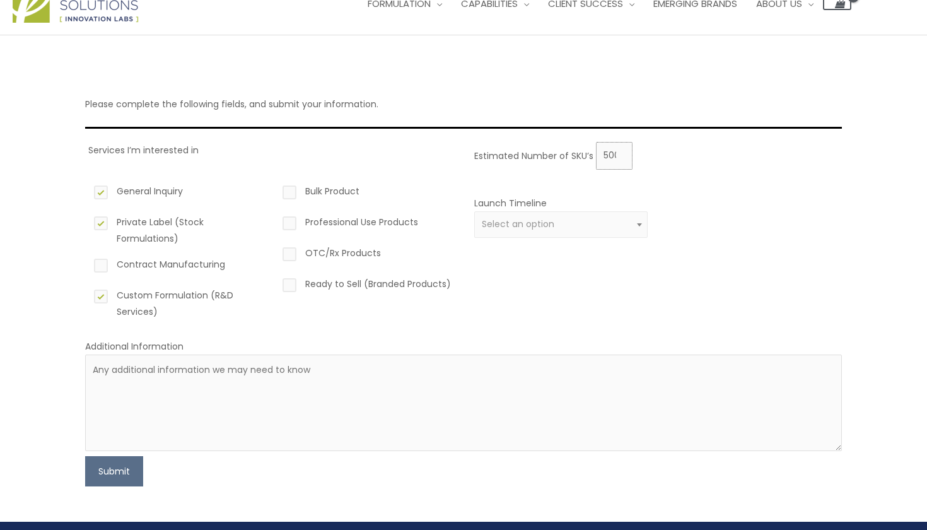
type input "500"
click at [334, 389] on textarea at bounding box center [463, 403] width 757 height 97
click at [125, 474] on button "Submit" at bounding box center [114, 471] width 58 height 30
click at [567, 230] on span "Select an option" at bounding box center [560, 224] width 173 height 26
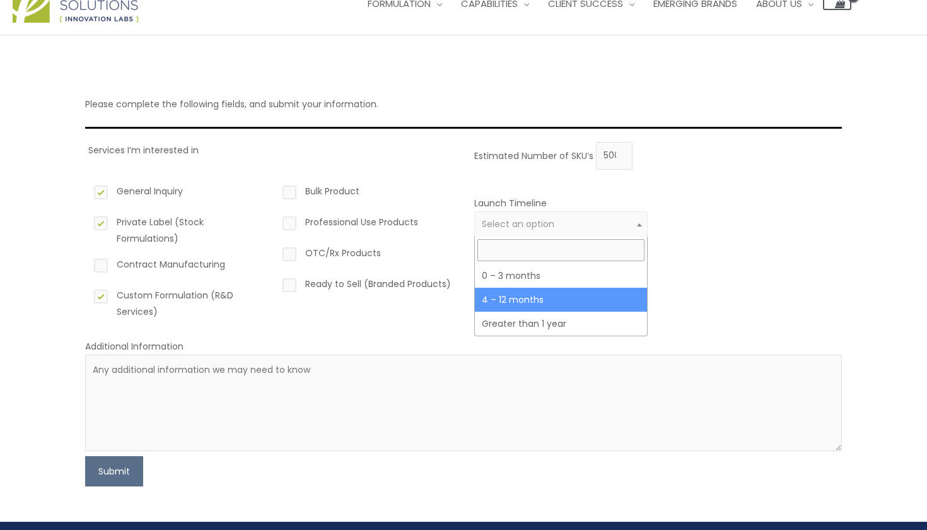
select select "2"
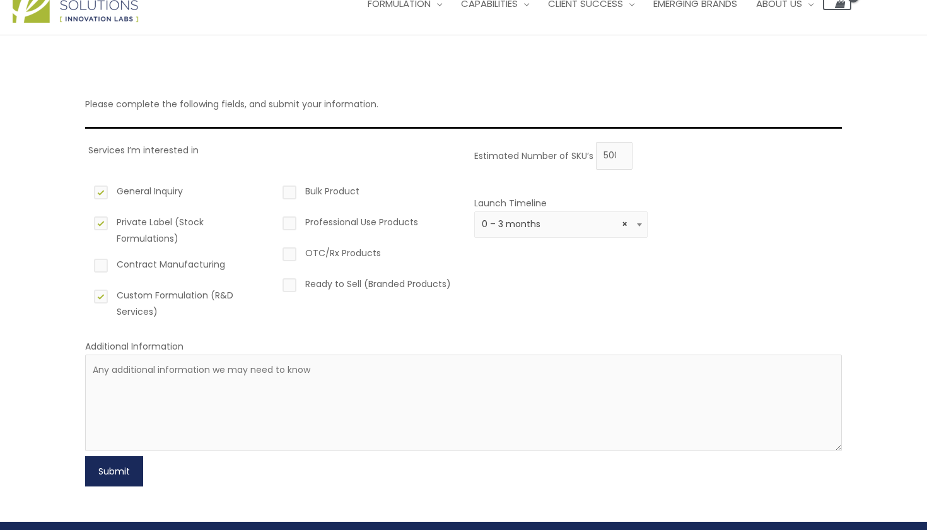
click at [109, 483] on button "Submit" at bounding box center [114, 471] width 58 height 30
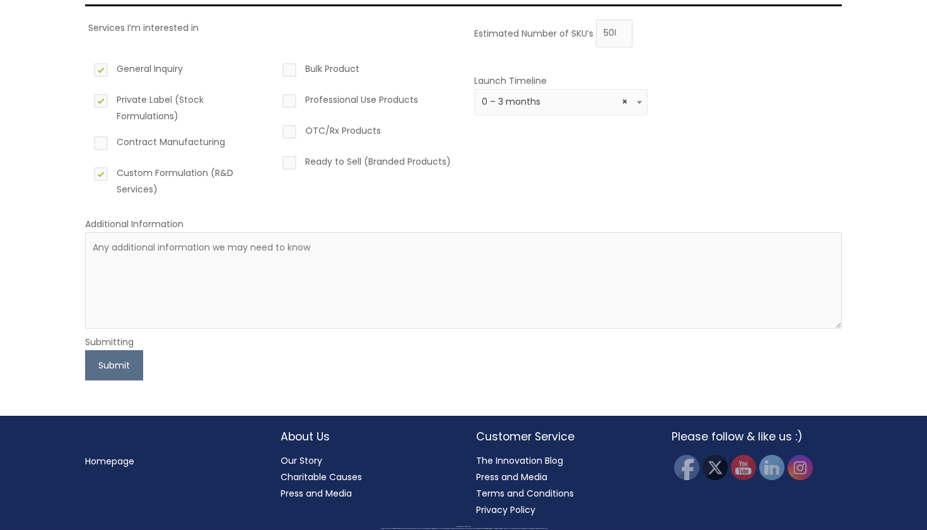
scroll to position [164, 0]
